Goal: Task Accomplishment & Management: Manage account settings

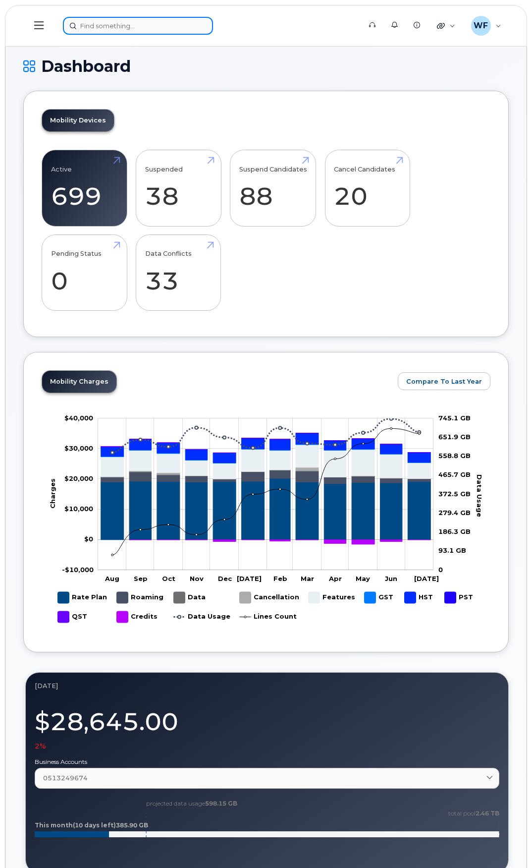
click at [142, 32] on input at bounding box center [138, 26] width 150 height 18
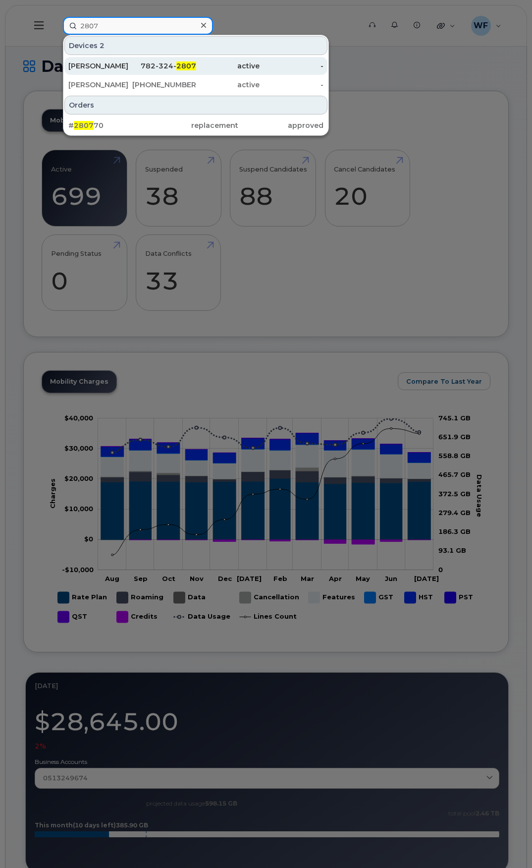
type input "2807"
click at [113, 63] on div "Glenn MacInnis" at bounding box center [100, 66] width 64 height 10
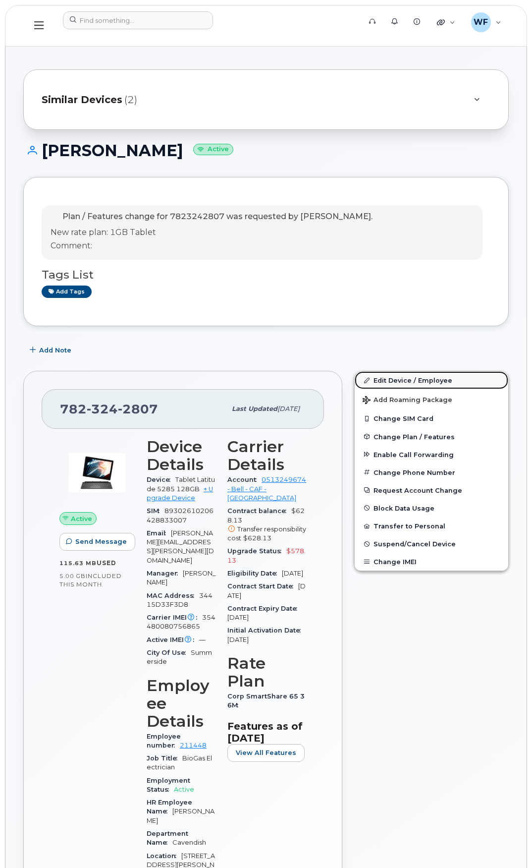
click at [427, 382] on link "Edit Device / Employee" at bounding box center [432, 380] width 154 height 18
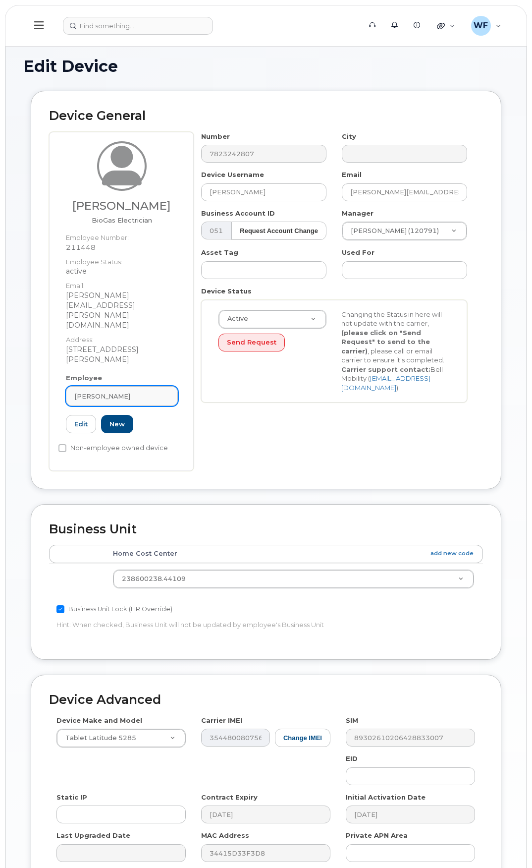
click at [133, 391] on div "[PERSON_NAME]" at bounding box center [121, 395] width 95 height 9
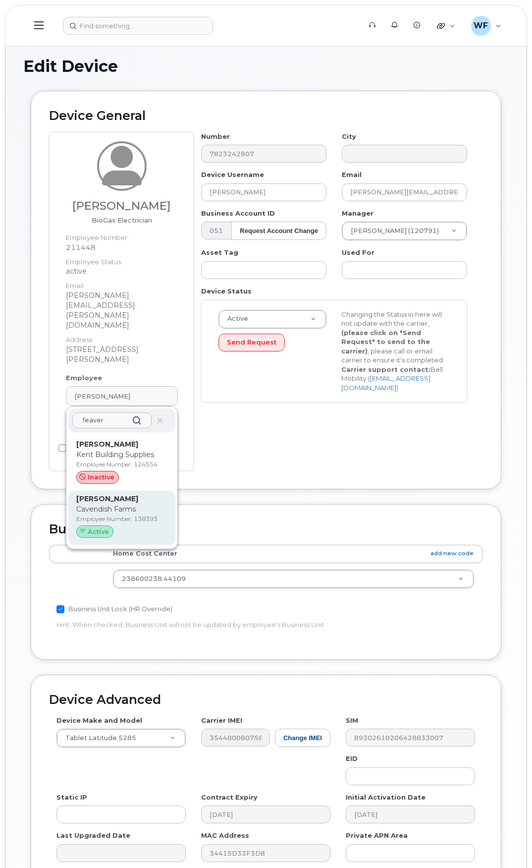
type input "feaver"
drag, startPoint x: 94, startPoint y: 474, endPoint x: 306, endPoint y: 56, distance: 468.8
click at [94, 493] on div "William Feaver Cavendish Farms Employee Number: 138393 Active" at bounding box center [121, 517] width 91 height 49
type input "138393"
type input "[PERSON_NAME]"
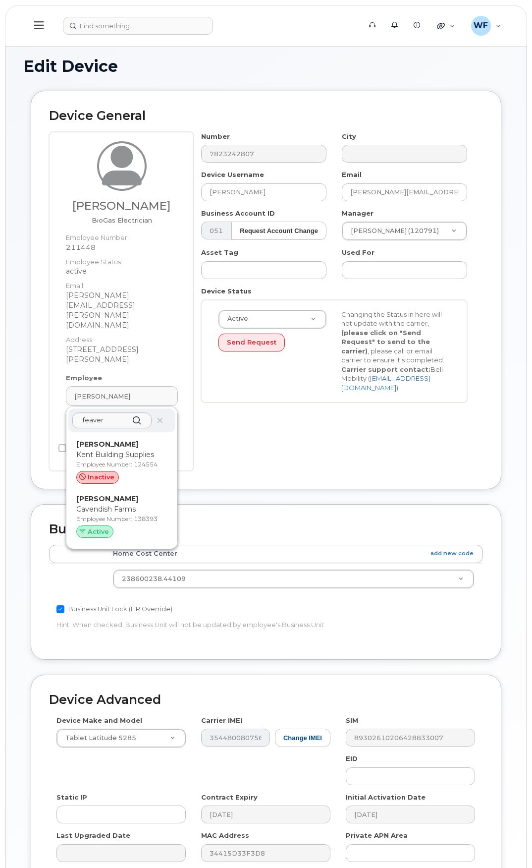
type input "feaver.william@cavendishfarms.com"
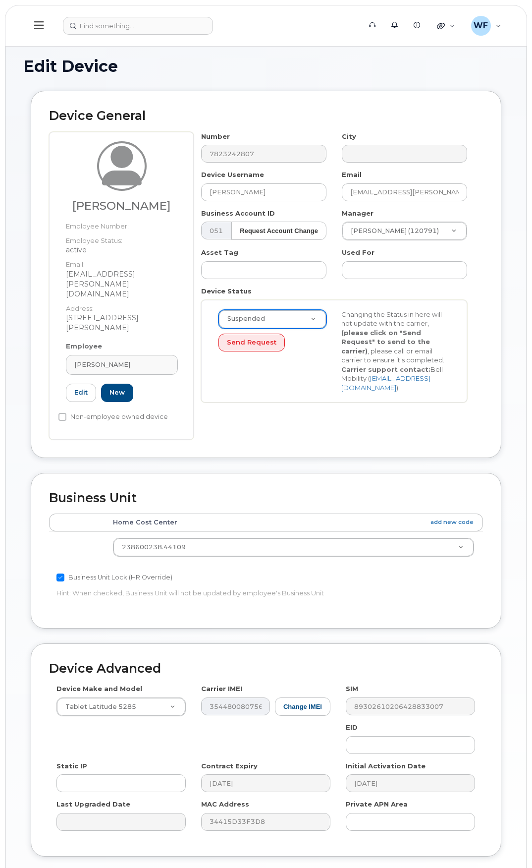
select select "suspended"
click at [247, 347] on button "Send Request" at bounding box center [251, 342] width 66 height 18
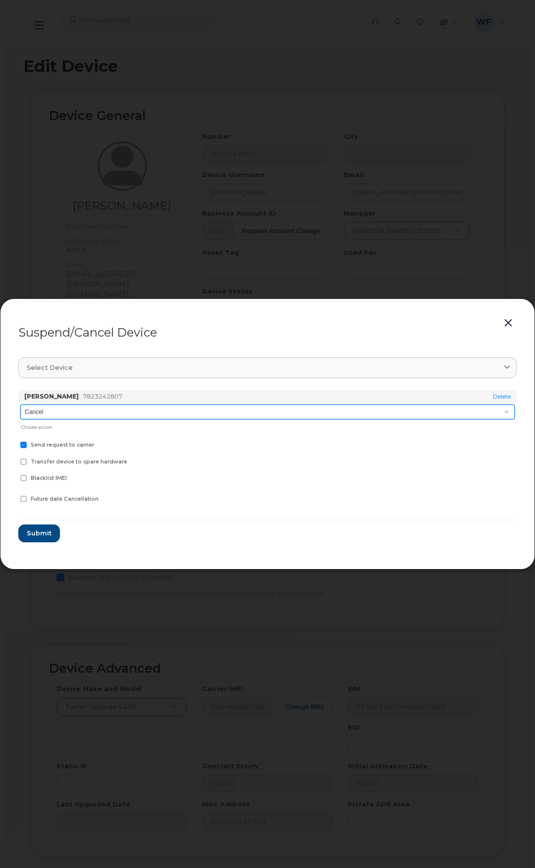
click at [77, 407] on select "Cancel Suspend - Extend Suspension Suspend - Reduced Rate Suspend - Full Rate S…" at bounding box center [267, 411] width 494 height 15
select select "[object Object]"
click at [20, 404] on select "Cancel Suspend - Extend Suspension Suspend - Reduced Rate Suspend - Full Rate S…" at bounding box center [267, 411] width 494 height 15
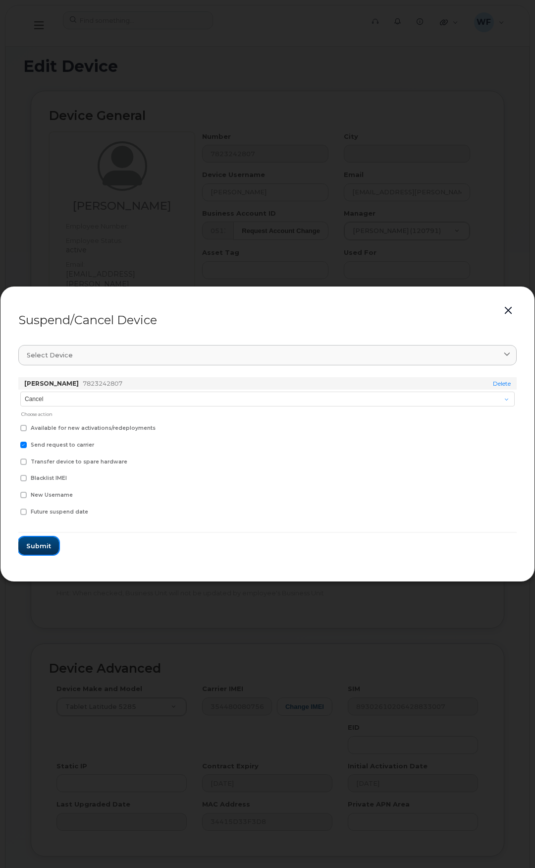
click at [50, 545] on span "Submit" at bounding box center [38, 545] width 25 height 9
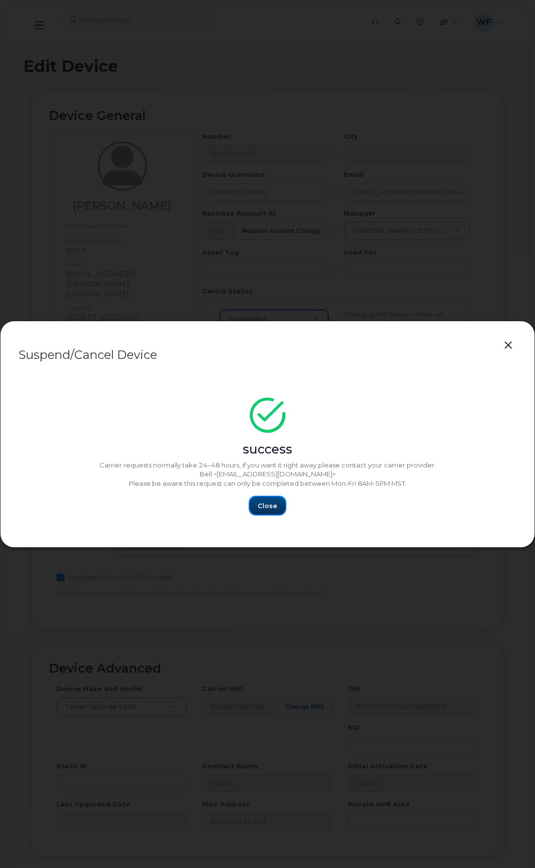
click at [271, 502] on span "Close" at bounding box center [268, 505] width 20 height 9
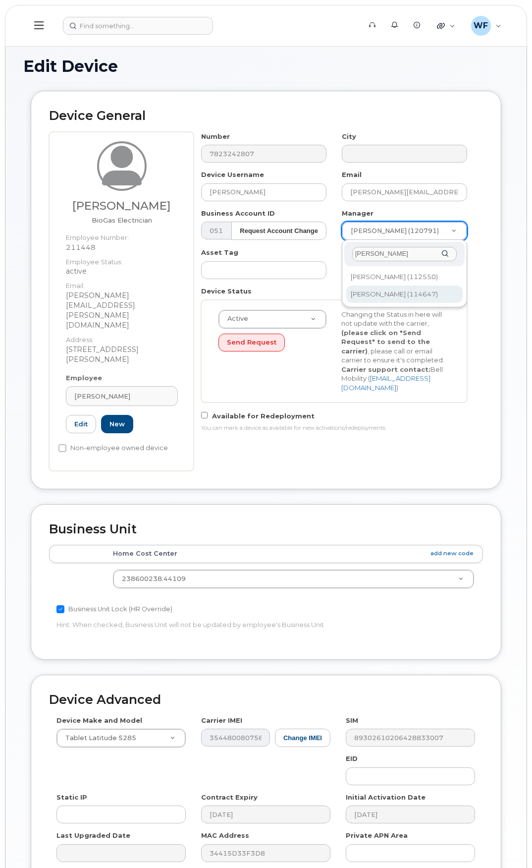
type input "maston"
type input "1454872"
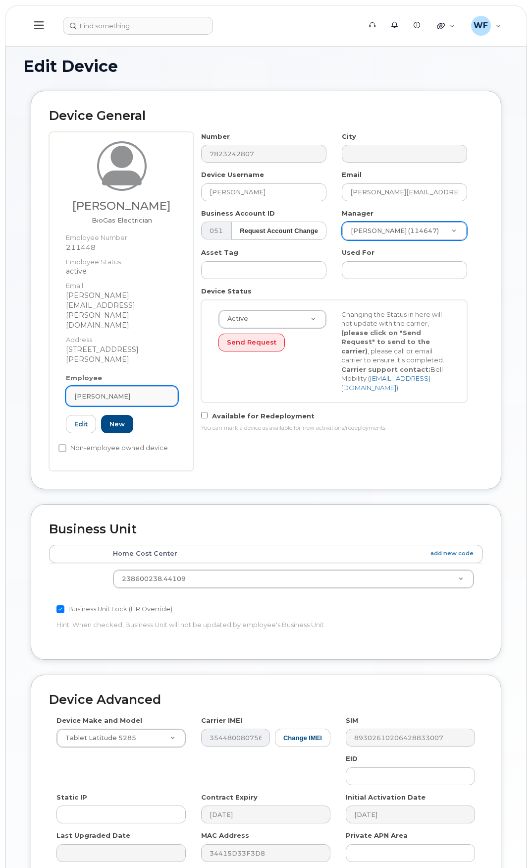
click at [139, 391] on div "Glenn MacInnis" at bounding box center [121, 395] width 95 height 9
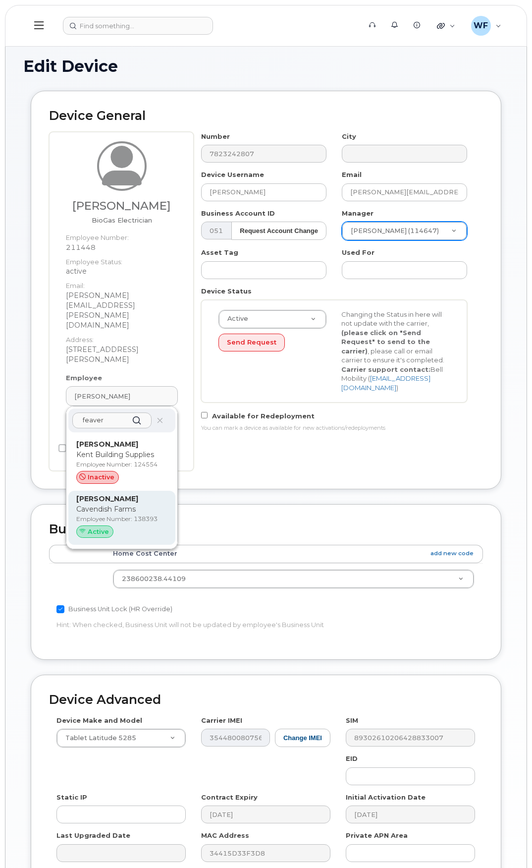
type input "feaver"
click at [89, 504] on p "Cavendish Farms" at bounding box center [121, 509] width 91 height 10
type input "138393"
type input "[PERSON_NAME]"
type input "feaver.william@cavendishfarms.com"
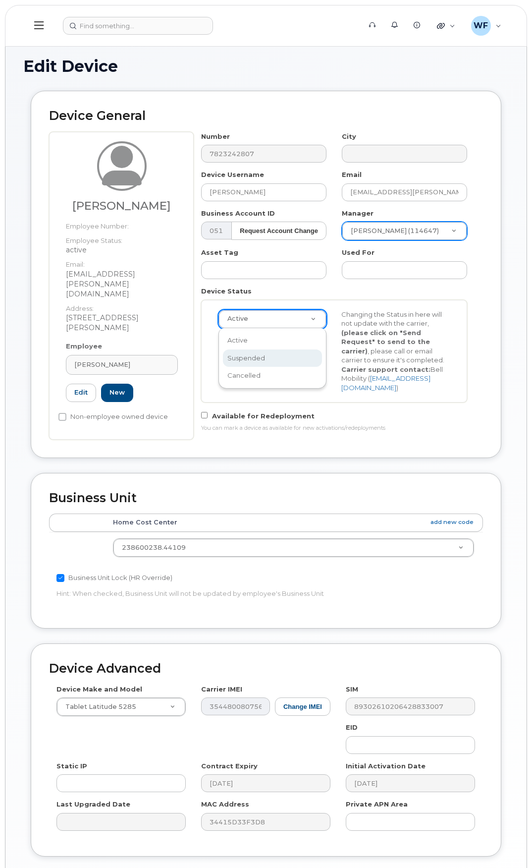
select select "suspended"
click at [273, 381] on div "Suspended Active Suspended Cancelled Send Request Changing the Status in here w…" at bounding box center [334, 351] width 246 height 83
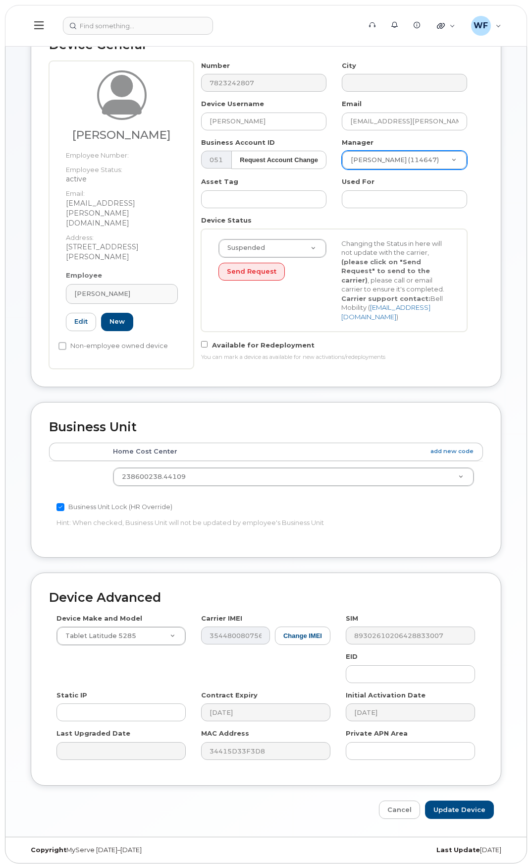
scroll to position [71, 0]
click at [462, 804] on input "Update Device" at bounding box center [459, 809] width 69 height 18
type input "Saving..."
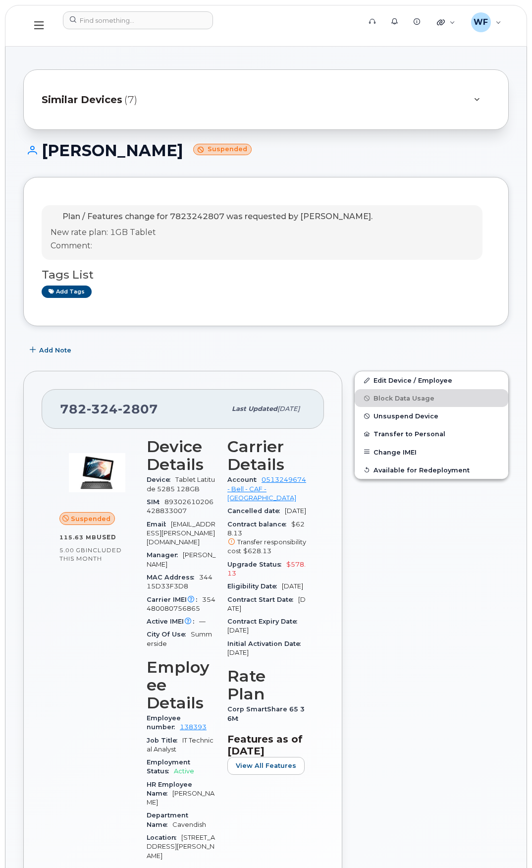
click at [98, 98] on span "Similar Devices" at bounding box center [82, 100] width 81 height 14
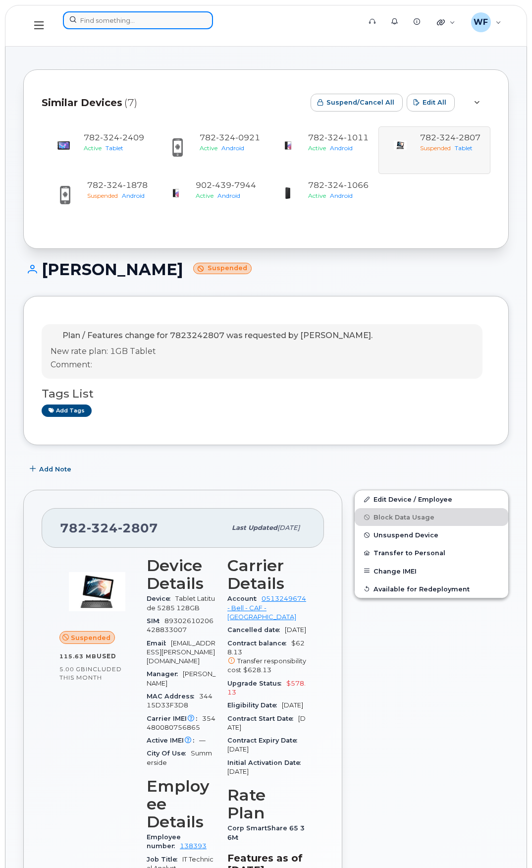
click at [123, 24] on input at bounding box center [138, 20] width 150 height 18
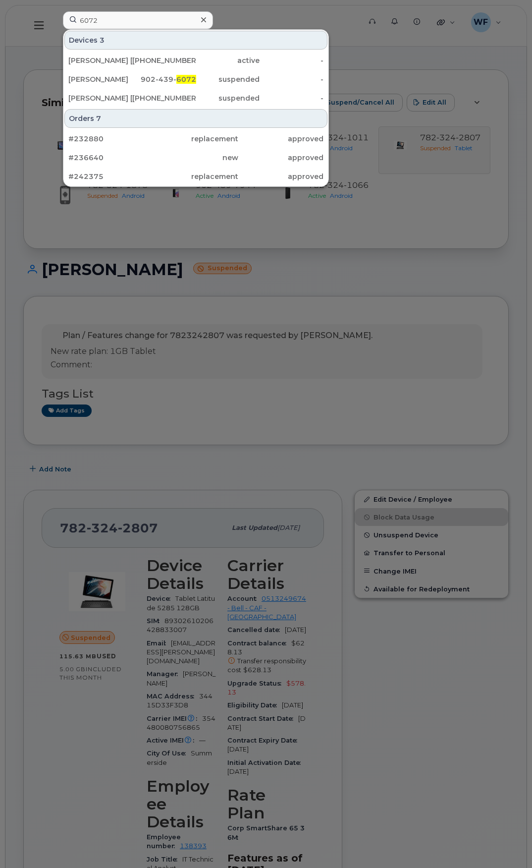
click at [213, 223] on div at bounding box center [266, 434] width 532 height 868
drag, startPoint x: 106, startPoint y: 22, endPoint x: 38, endPoint y: 11, distance: 68.8
click at [55, 13] on div "6072 Devices 3 Sprague Brown 902-439-4809 active - Hans Roets 902-439- 6072 sus…" at bounding box center [208, 25] width 307 height 29
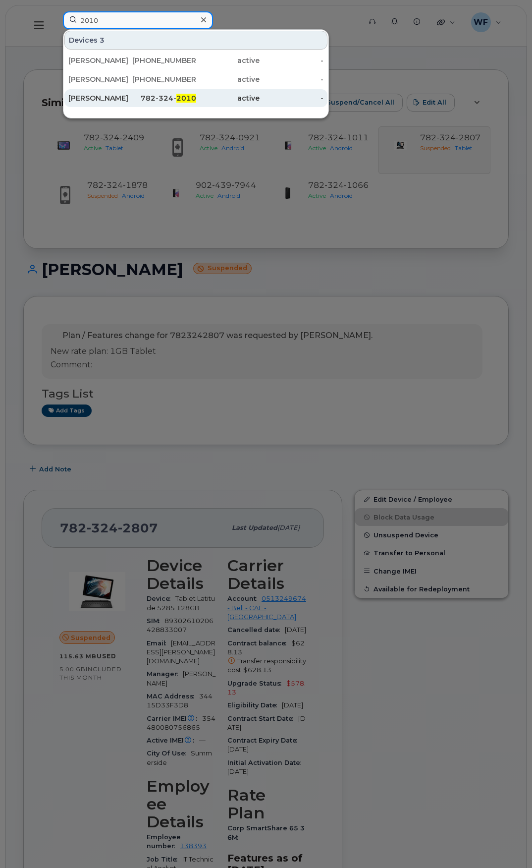
type input "2010"
click at [103, 98] on div "[PERSON_NAME]" at bounding box center [100, 98] width 64 height 10
